Goal: Task Accomplishment & Management: Manage account settings

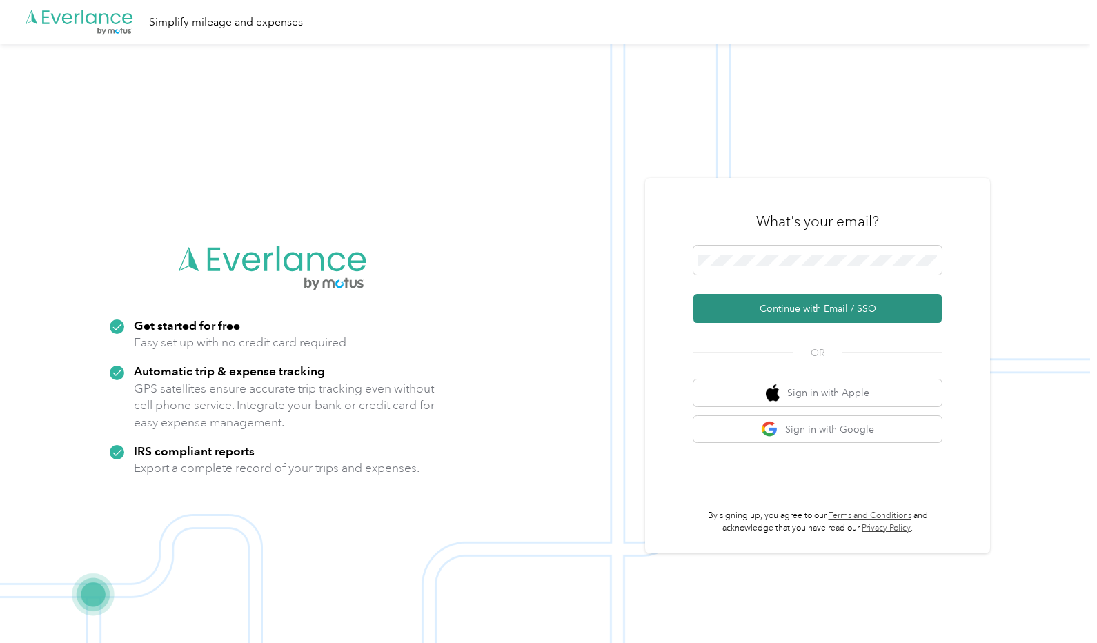
click at [817, 308] on button "Continue with Email / SSO" at bounding box center [817, 308] width 248 height 29
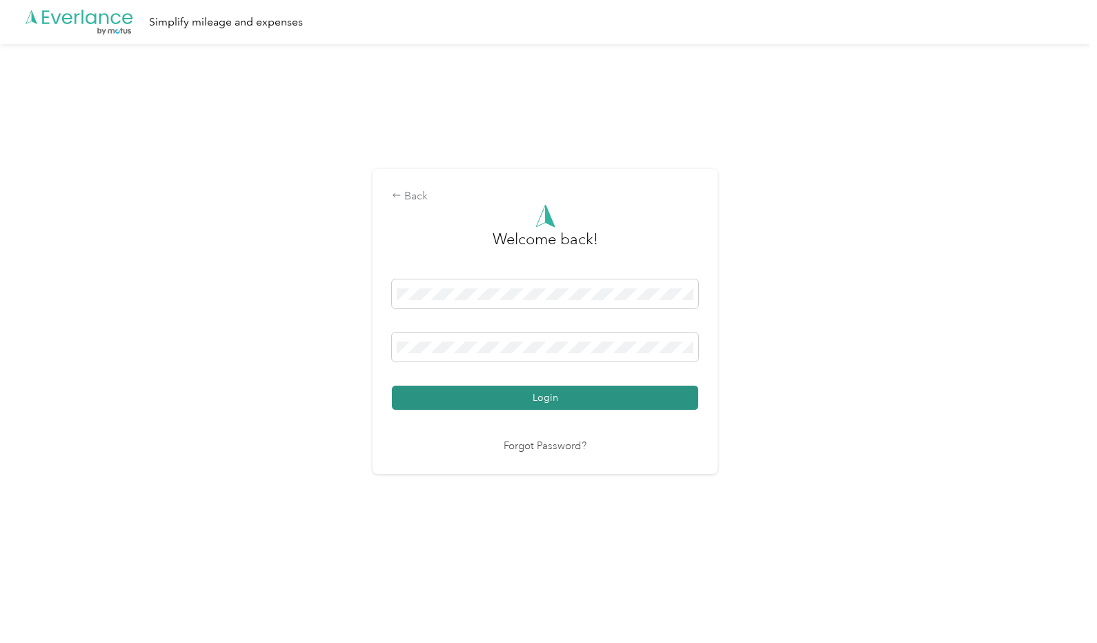
click at [431, 397] on button "Login" at bounding box center [545, 398] width 306 height 24
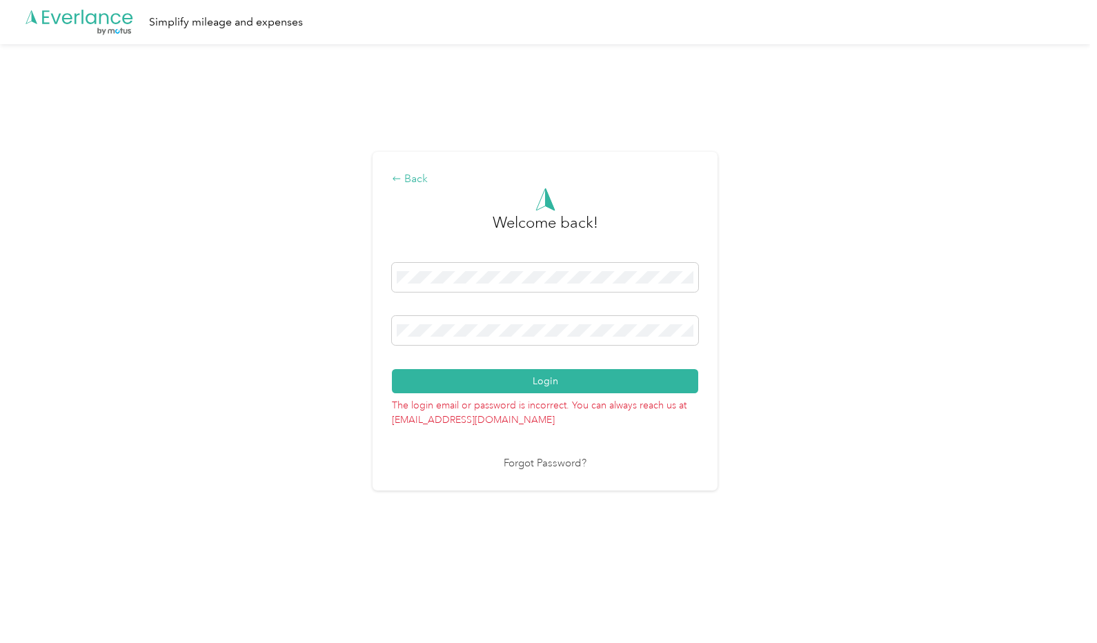
click at [414, 176] on div "Back" at bounding box center [545, 179] width 306 height 17
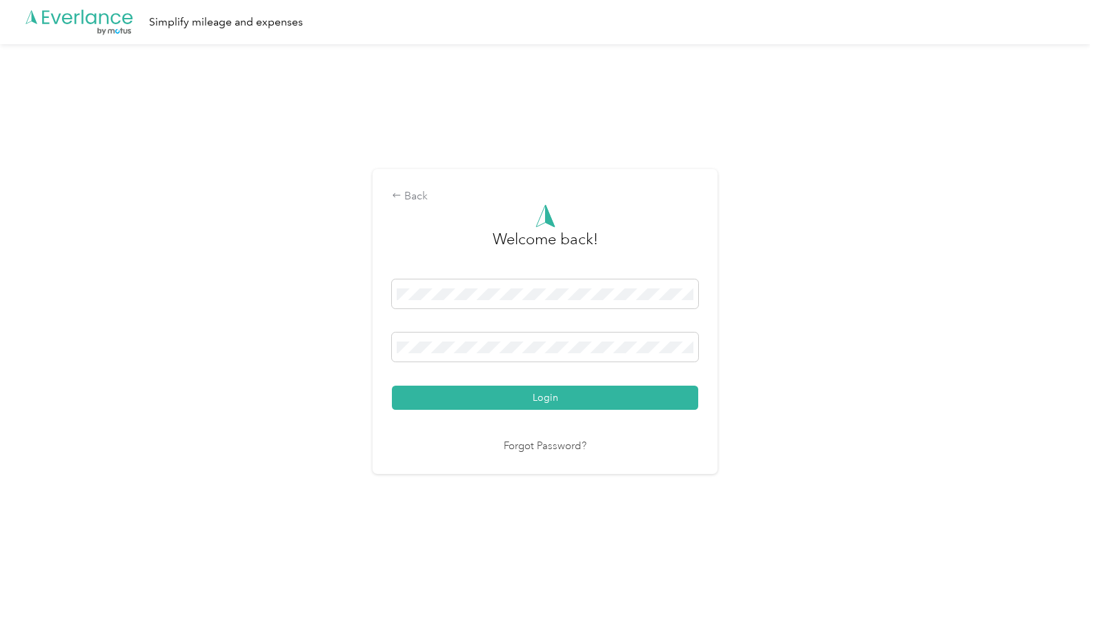
click at [352, 336] on div "Back Welcome back! Login Forgot Password?" at bounding box center [545, 327] width 1090 height 566
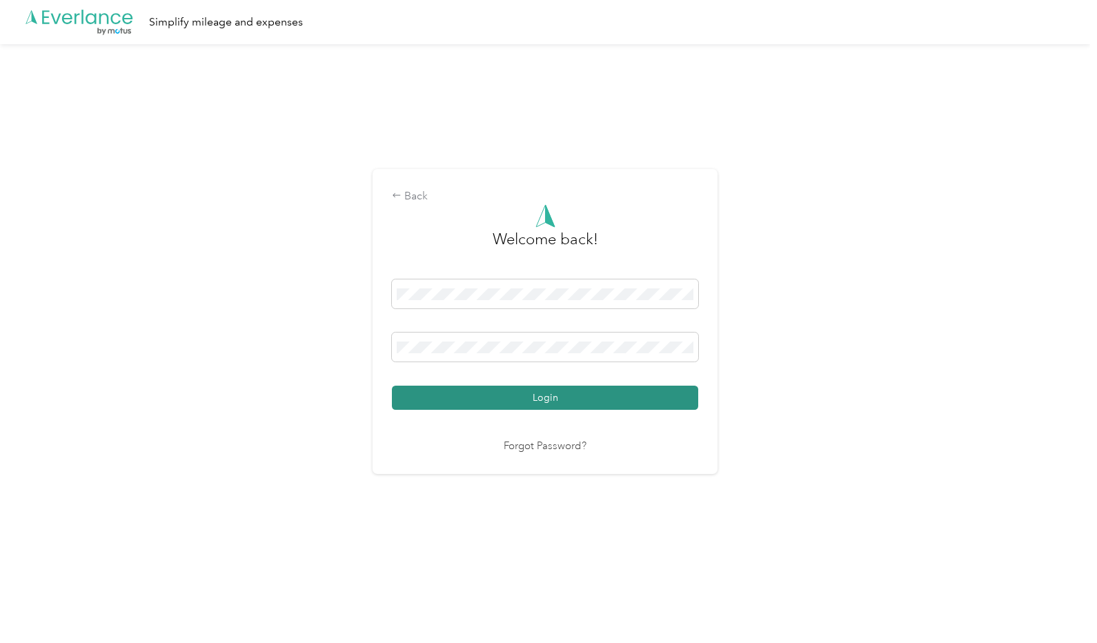
click at [415, 398] on button "Login" at bounding box center [545, 398] width 306 height 24
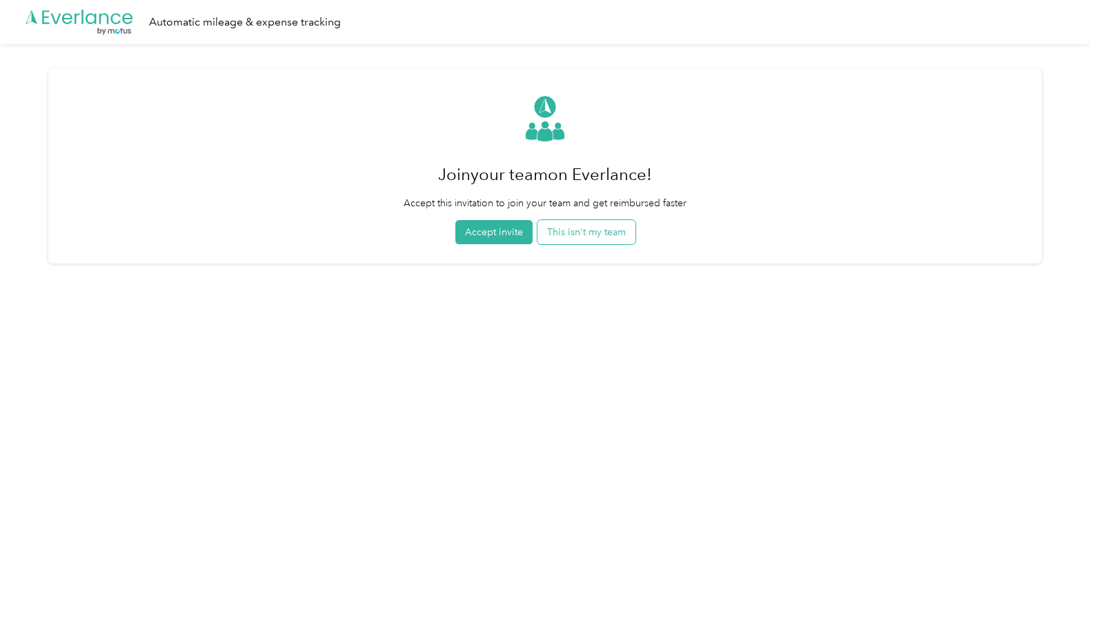
click at [599, 232] on button "This isn't my team" at bounding box center [586, 232] width 98 height 24
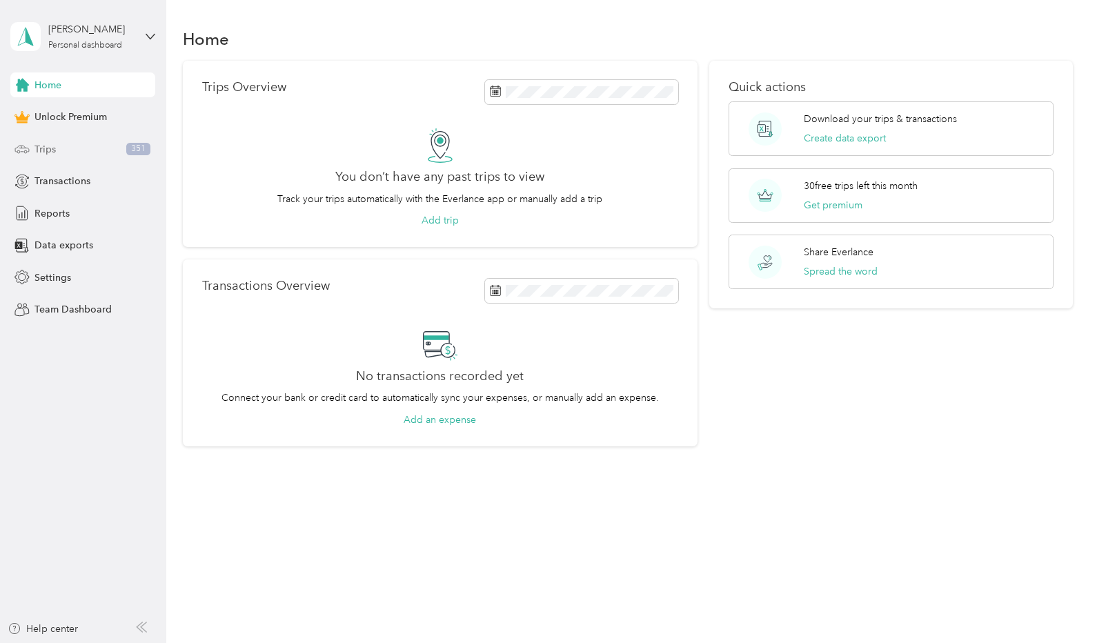
click at [41, 148] on span "Trips" at bounding box center [44, 149] width 21 height 14
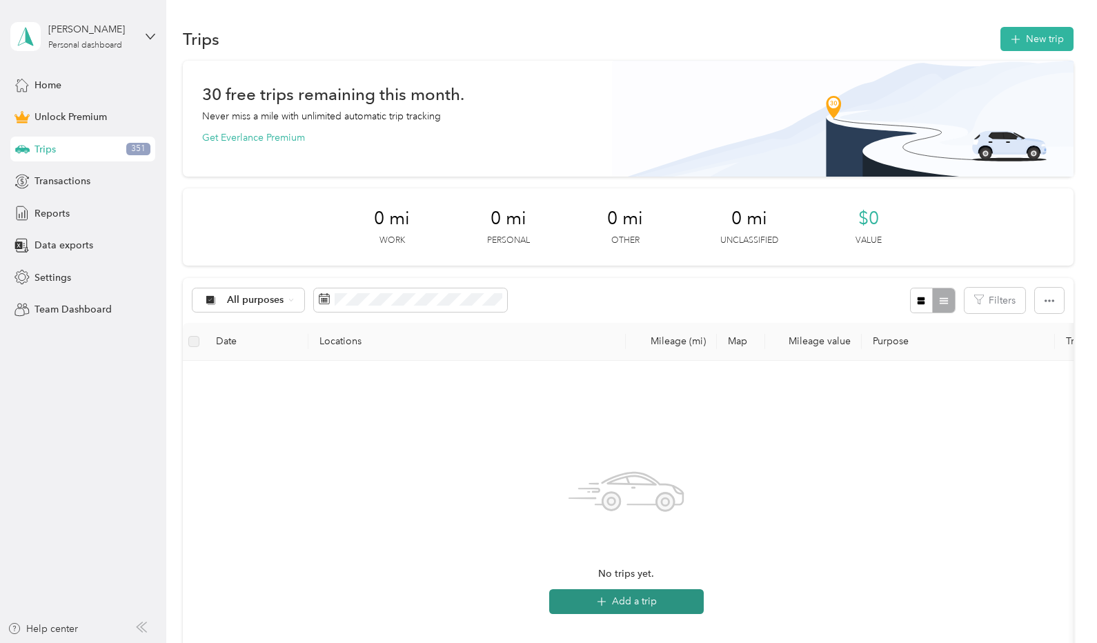
click at [647, 596] on button "Add a trip" at bounding box center [626, 601] width 155 height 25
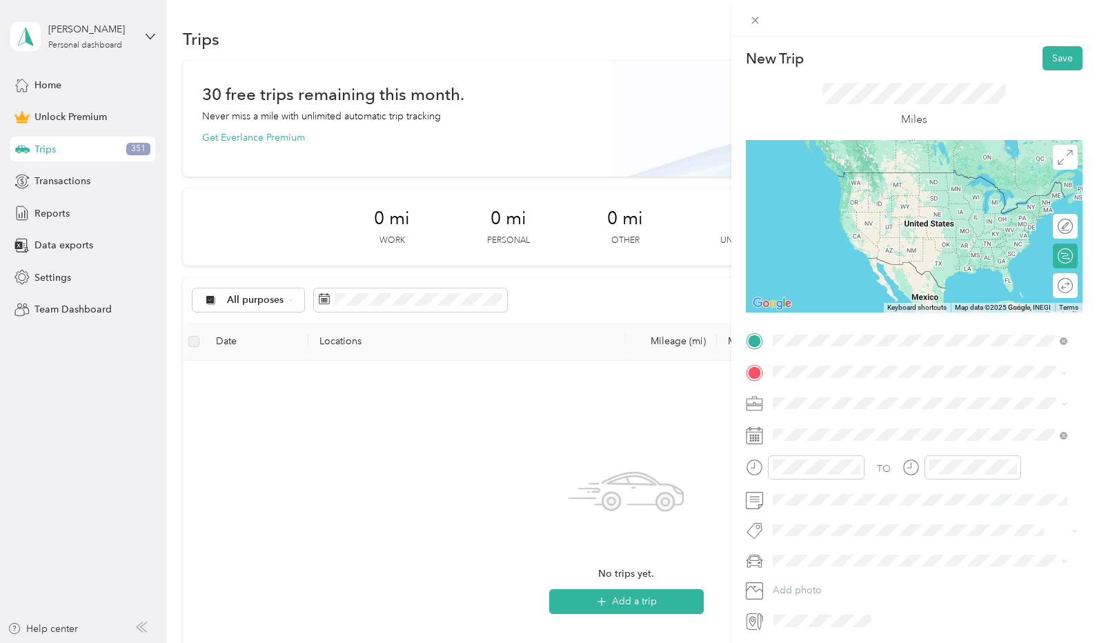
click at [869, 385] on span "[STREET_ADDRESS][US_STATE]" at bounding box center [868, 390] width 138 height 12
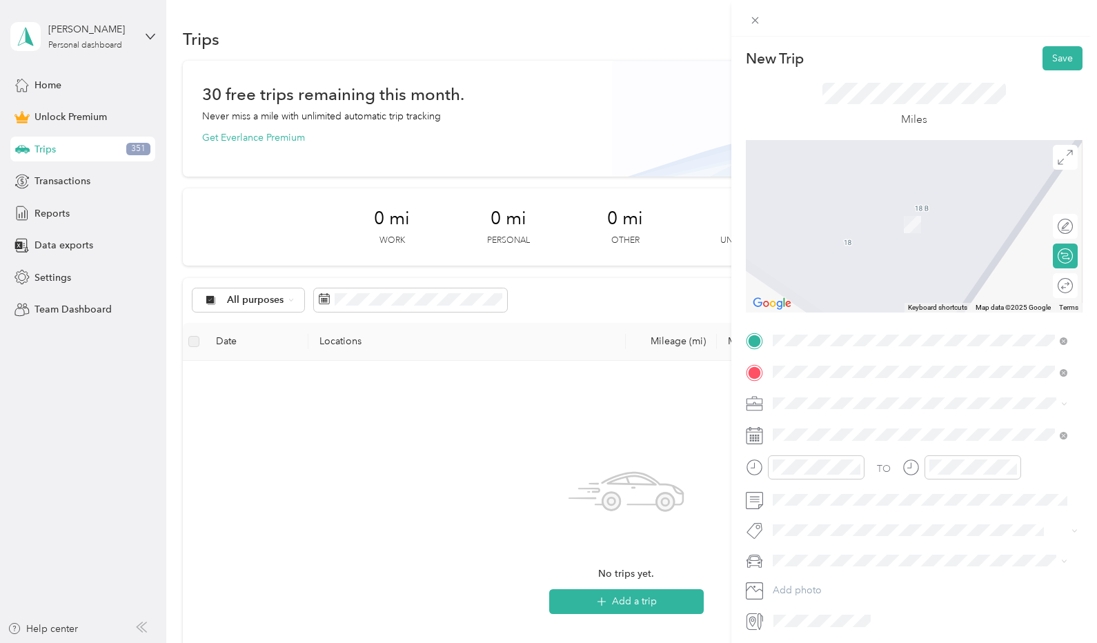
click at [866, 428] on span "[STREET_ADDRESS][US_STATE]" at bounding box center [868, 421] width 138 height 12
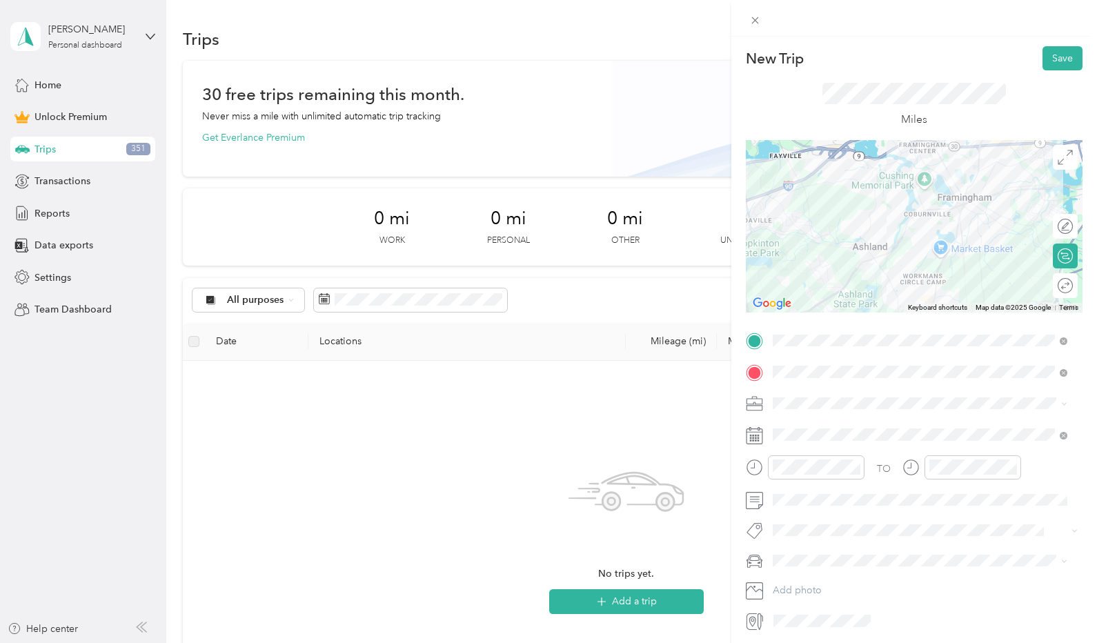
click at [1065, 404] on icon at bounding box center [1064, 404] width 6 height 6
click at [1028, 395] on span at bounding box center [925, 403] width 315 height 22
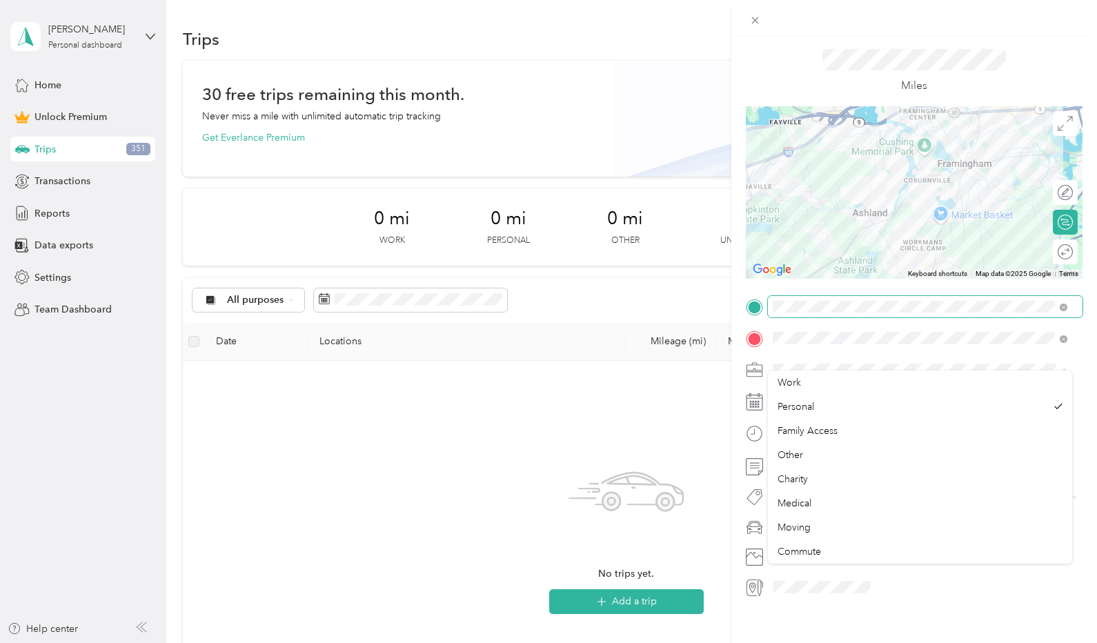
scroll to position [49, 0]
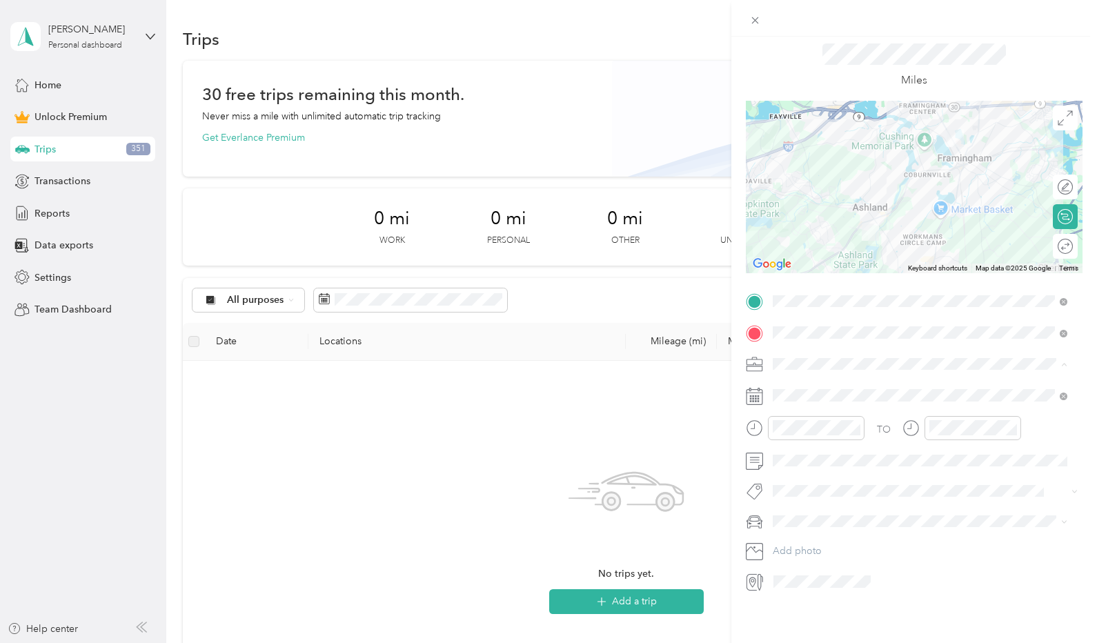
click at [753, 573] on icon at bounding box center [755, 582] width 18 height 18
drag, startPoint x: 883, startPoint y: 284, endPoint x: 818, endPoint y: 622, distance: 344.1
click at [818, 623] on div "New Trip Save This trip cannot be edited because it is either under review, app…" at bounding box center [914, 358] width 366 height 643
click at [340, 341] on div "New Trip Save This trip cannot be edited because it is either under review, app…" at bounding box center [548, 321] width 1097 height 643
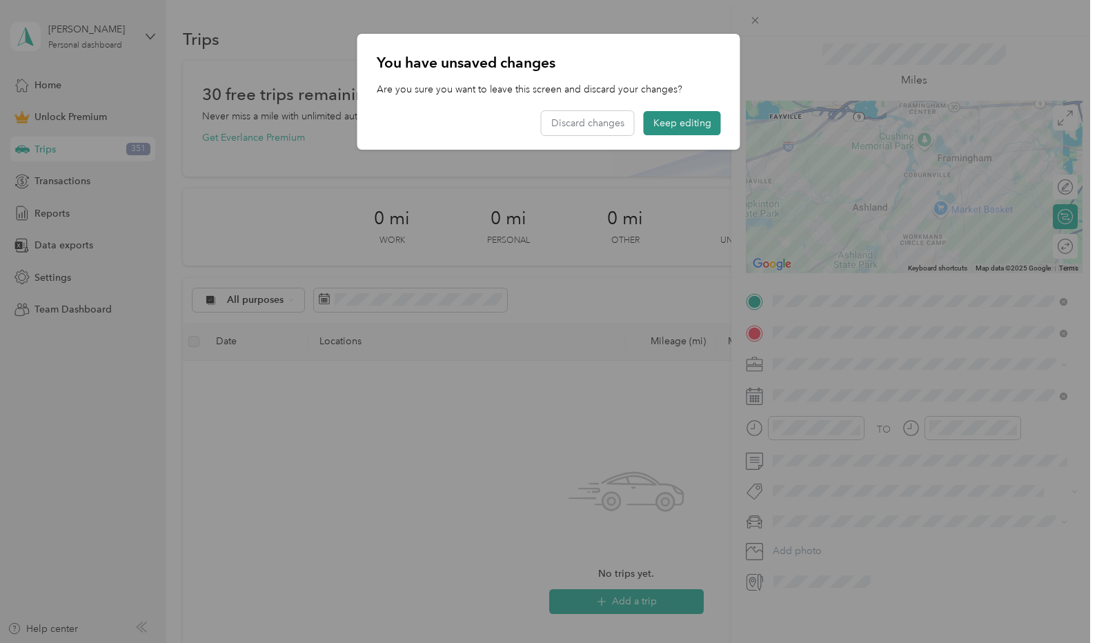
click at [671, 121] on button "Keep editing" at bounding box center [682, 123] width 77 height 24
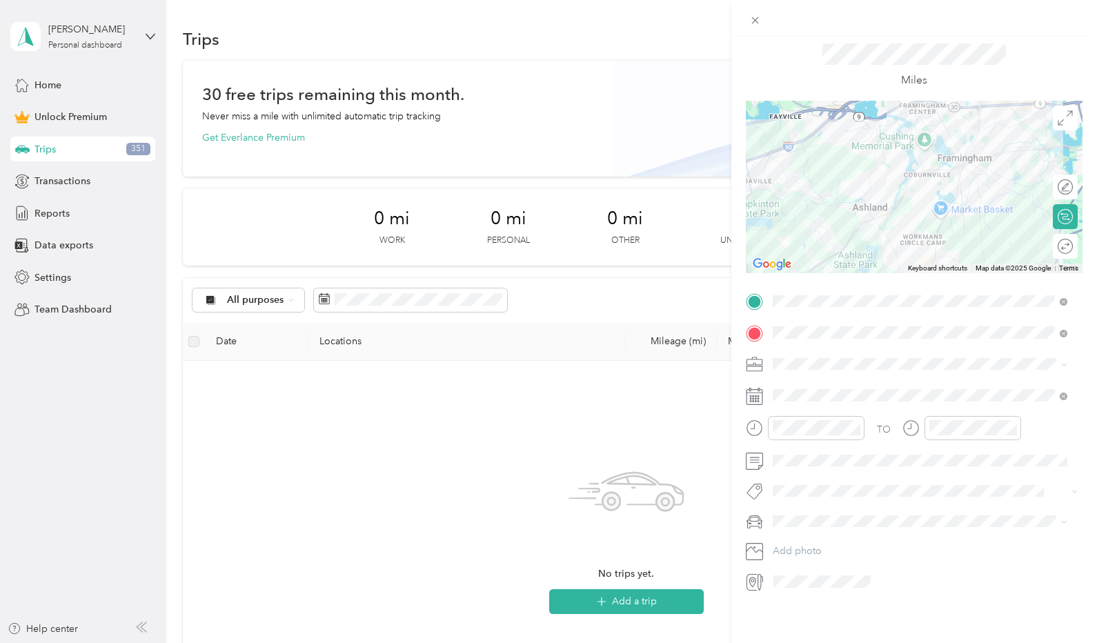
click at [1062, 361] on icon at bounding box center [1064, 364] width 6 height 6
click at [1062, 364] on icon at bounding box center [1064, 365] width 4 height 3
click at [779, 381] on li "Work" at bounding box center [920, 378] width 304 height 24
click at [1086, 279] on form "New Trip Save This trip cannot be edited because it is either under review, app…" at bounding box center [914, 300] width 366 height 586
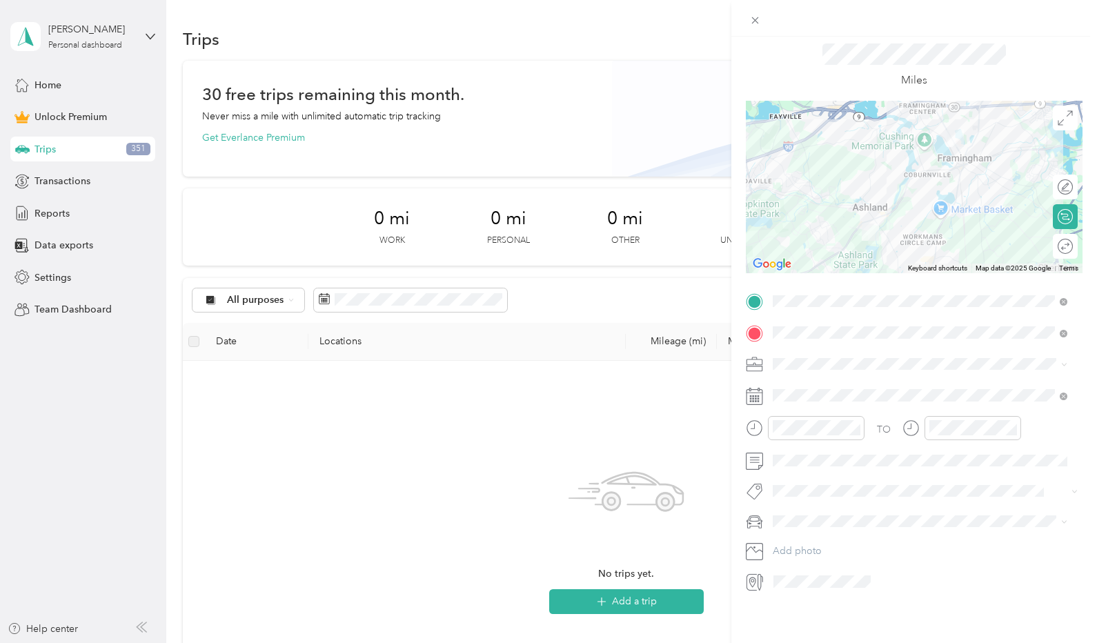
click at [1080, 295] on form "New Trip Save This trip cannot be edited because it is either under review, app…" at bounding box center [914, 300] width 366 height 586
